Goal: Obtain resource: Obtain resource

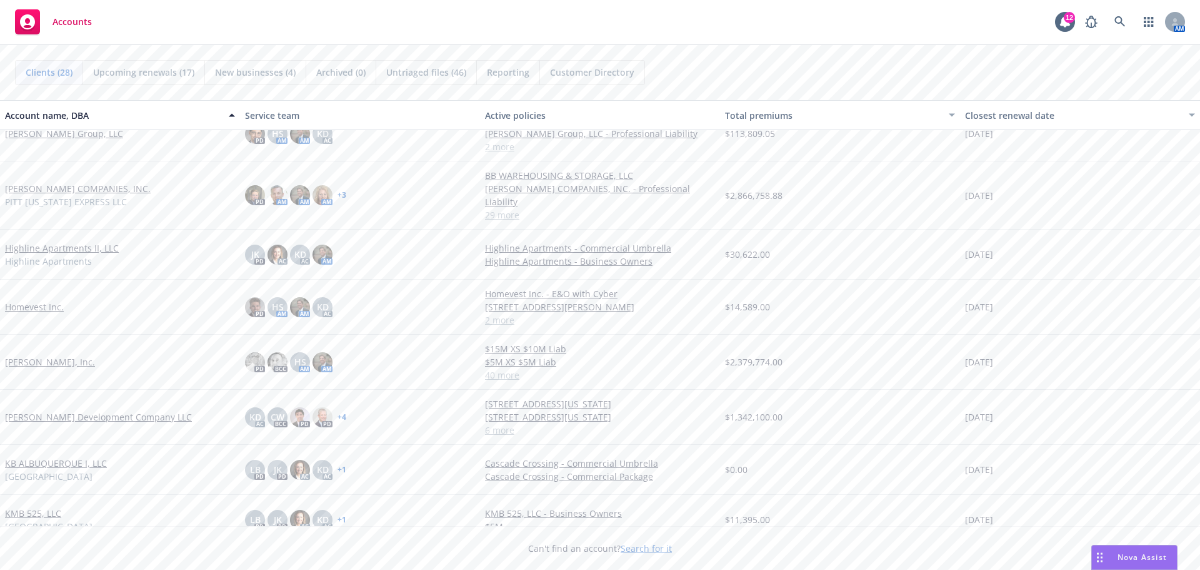
scroll to position [375, 0]
click at [31, 354] on link "[PERSON_NAME], Inc." at bounding box center [50, 360] width 90 height 13
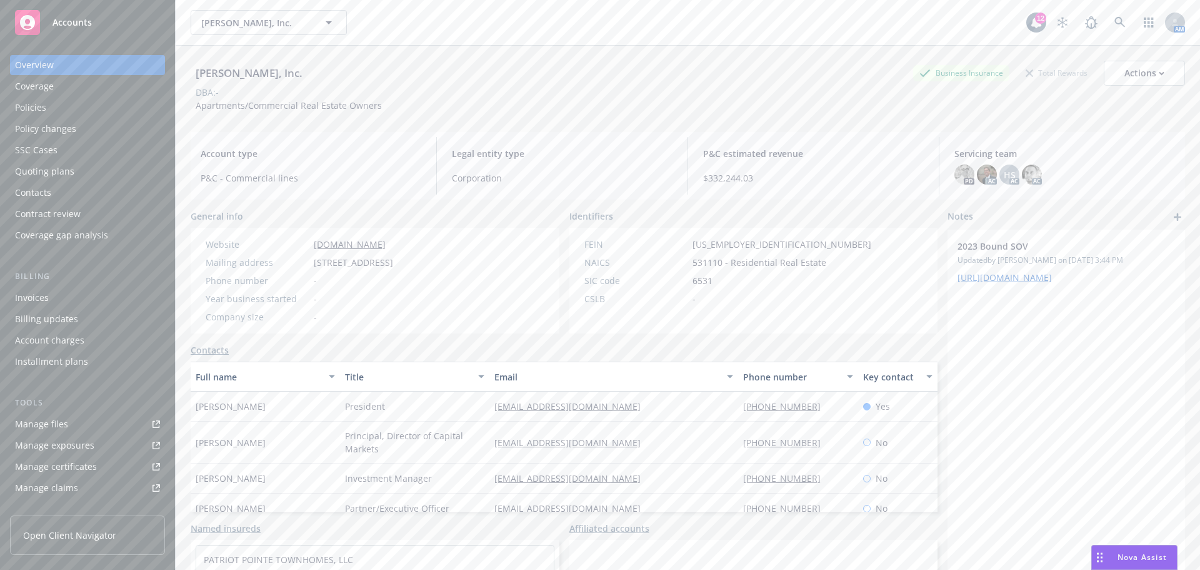
click at [72, 106] on div "Policies" at bounding box center [87, 108] width 145 height 20
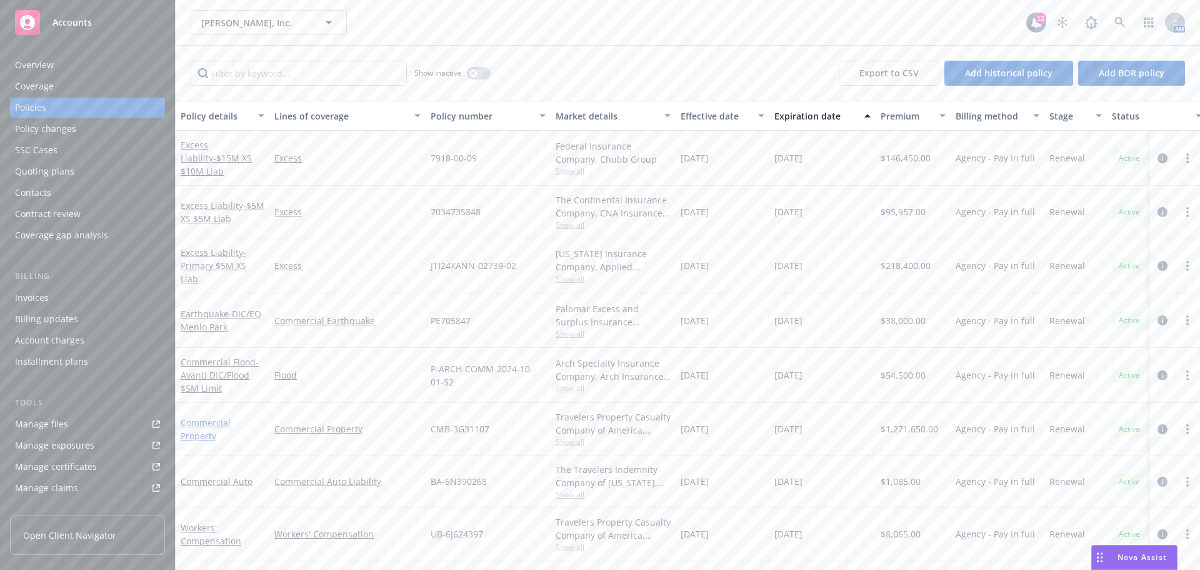
click at [201, 423] on link "Commercial Property" at bounding box center [206, 428] width 50 height 25
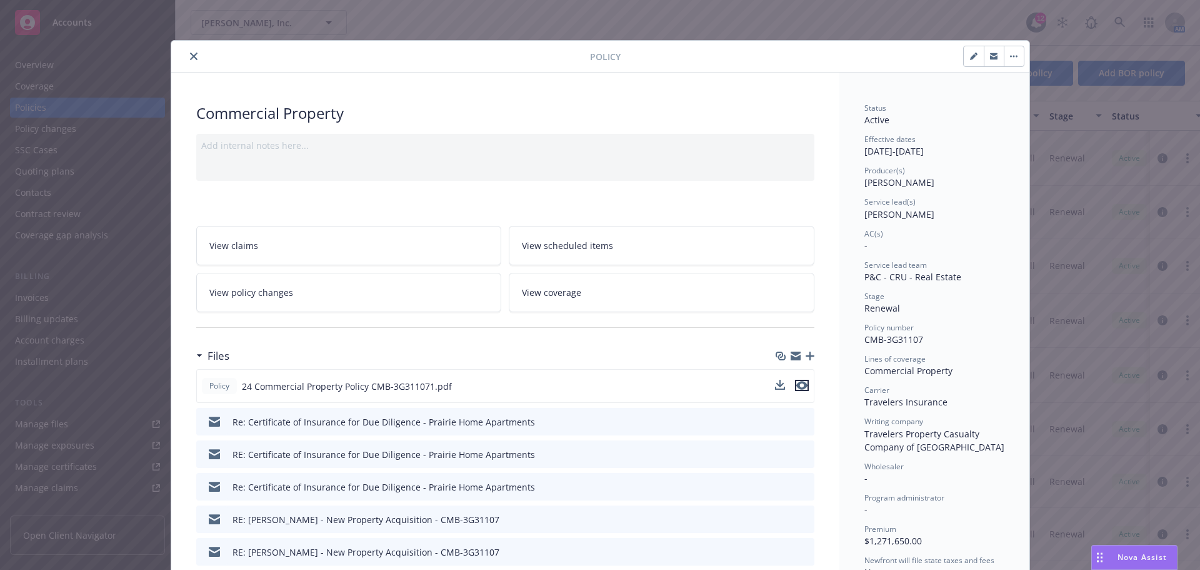
click at [799, 382] on icon "preview file" at bounding box center [801, 385] width 11 height 9
click at [190, 53] on icon "close" at bounding box center [194, 57] width 8 height 8
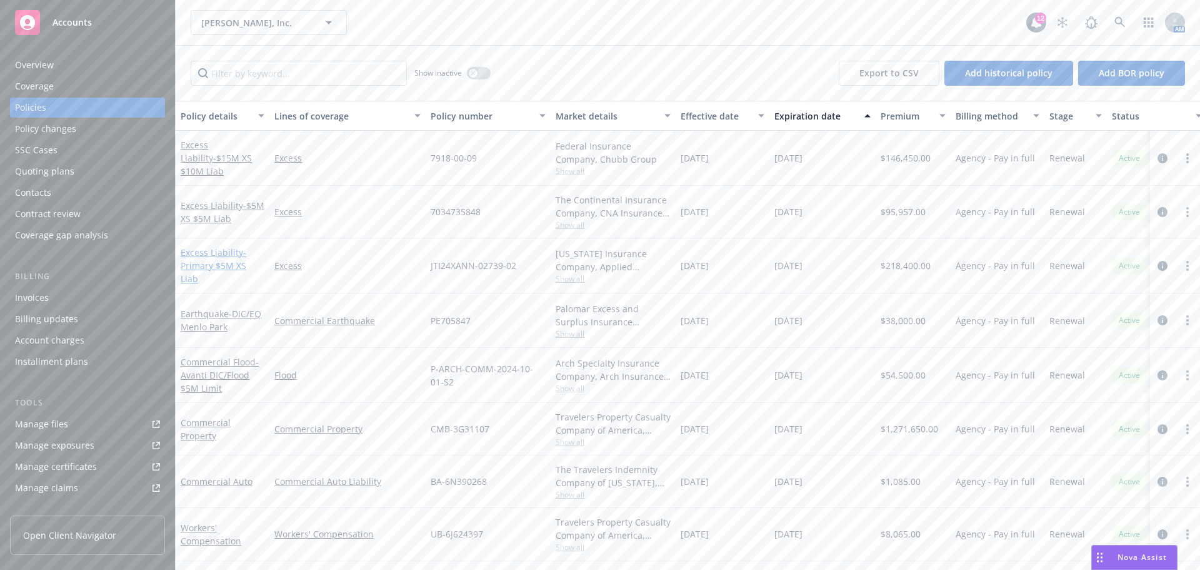
click at [209, 258] on link "Excess Liability - Primary $5M XS Liab" at bounding box center [214, 265] width 66 height 38
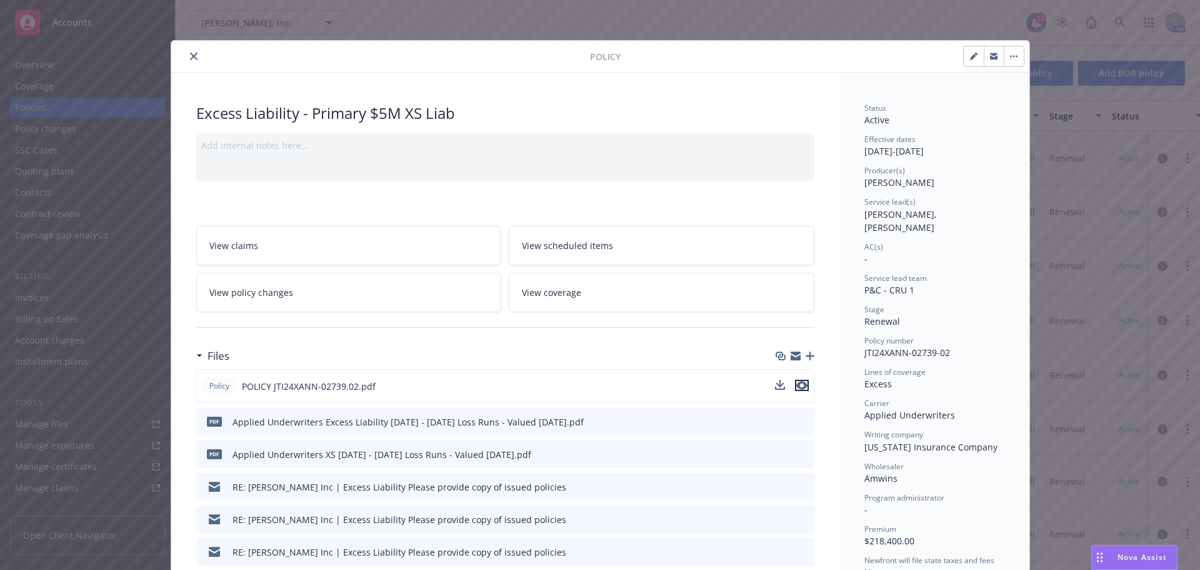
click at [798, 386] on icon "preview file" at bounding box center [801, 385] width 11 height 9
